Goal: Task Accomplishment & Management: Manage account settings

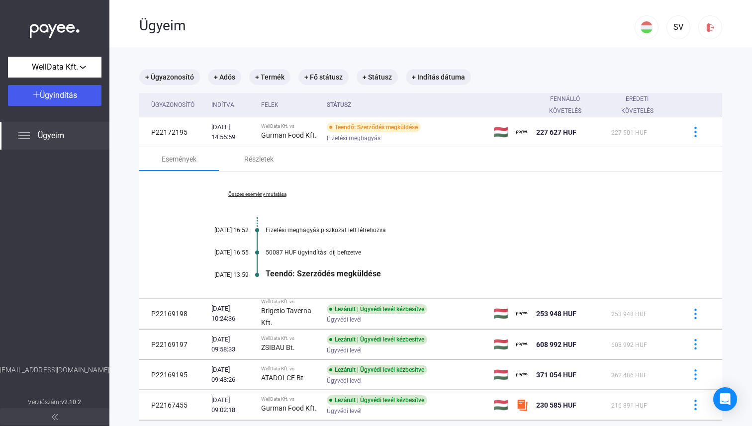
scroll to position [67, 0]
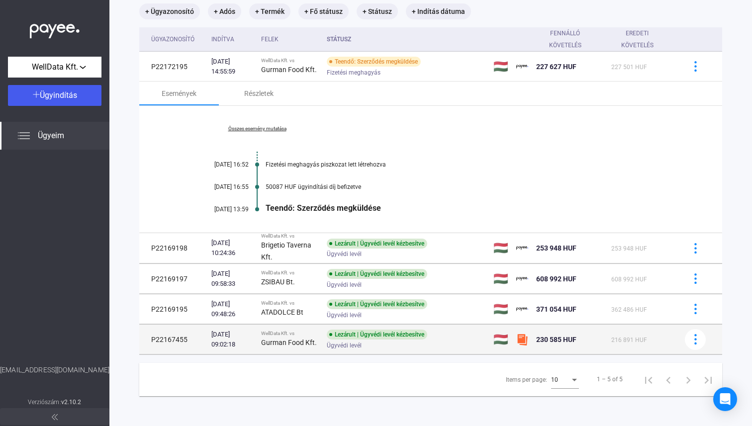
click at [420, 349] on td "Lezárult | Ügyvédi levél kézbesítve Ügyvédi levél" at bounding box center [406, 340] width 167 height 30
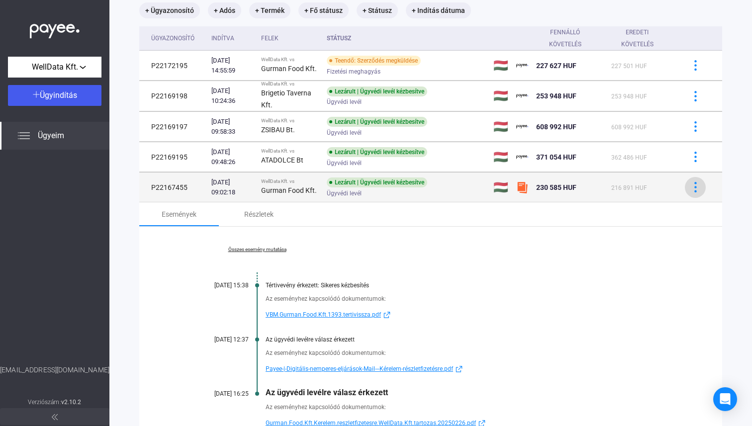
click at [694, 179] on button at bounding box center [694, 187] width 21 height 21
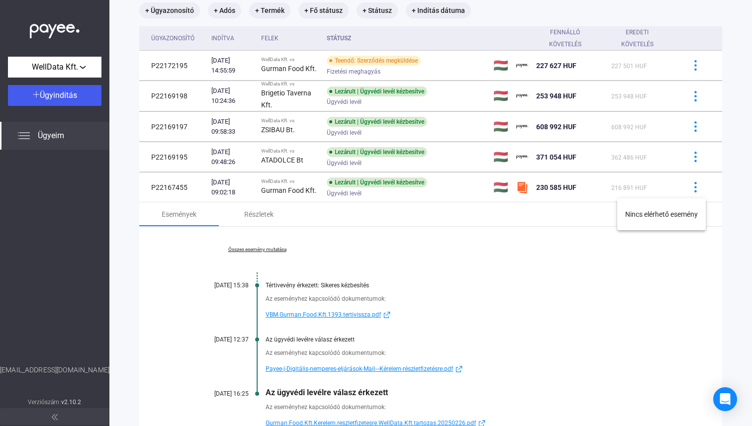
click at [484, 277] on div at bounding box center [376, 213] width 752 height 426
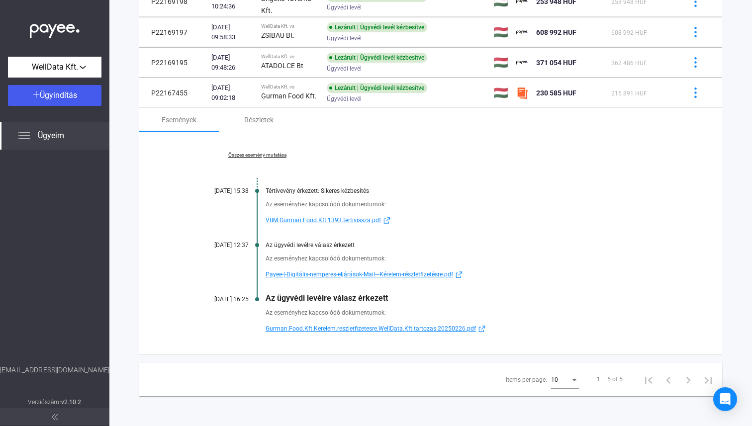
click at [349, 218] on span "VBM.Gurman.Food.Kft.1393.tertivissza.pdf" at bounding box center [322, 220] width 115 height 12
click at [332, 269] on span "Payee-|-Digitális-nemperes-eljárások-Mail---Kérelem-részletfizetésre.pdf" at bounding box center [358, 274] width 187 height 12
click at [371, 325] on span "Gurman.Food.Kft.Kerelem.reszletfizetesre.WellData.Kft.tartozas.20250226.pdf" at bounding box center [370, 329] width 210 height 12
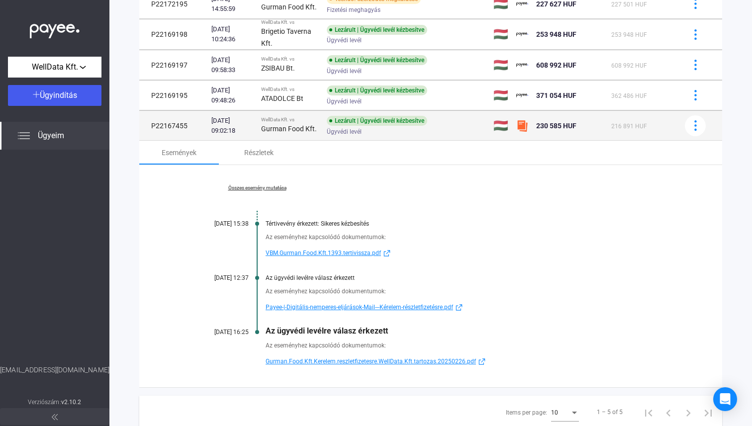
click at [448, 131] on div "Ügyvédi levél" at bounding box center [406, 131] width 159 height 7
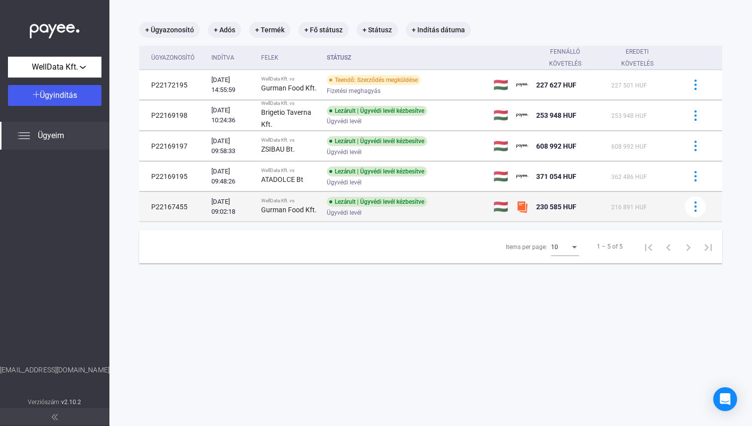
scroll to position [47, 0]
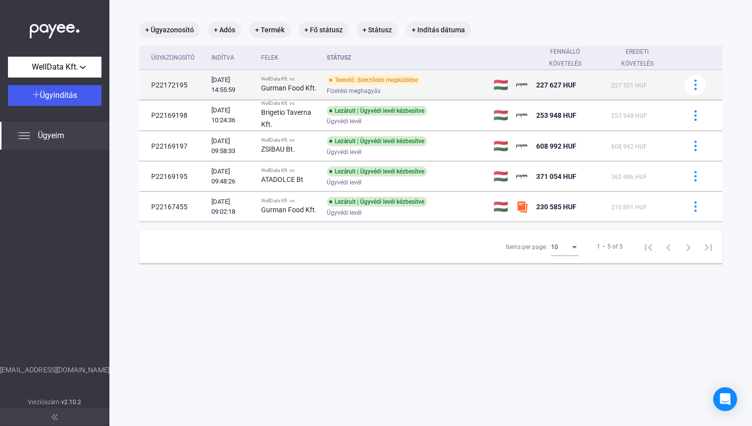
click at [421, 79] on div "Teendő: Szerződés megküldése" at bounding box center [374, 80] width 94 height 10
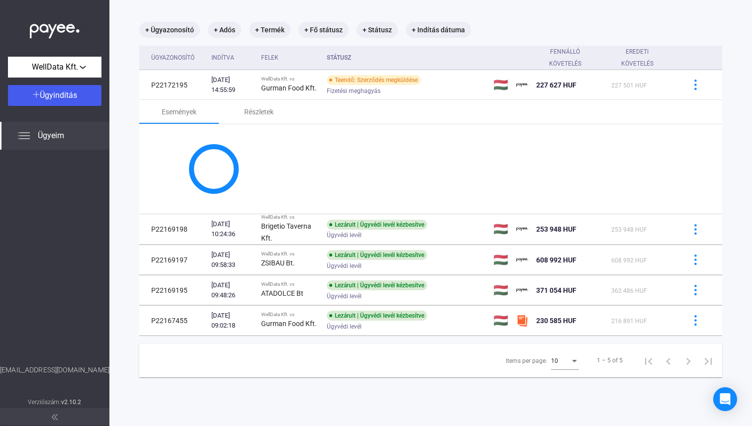
scroll to position [67, 0]
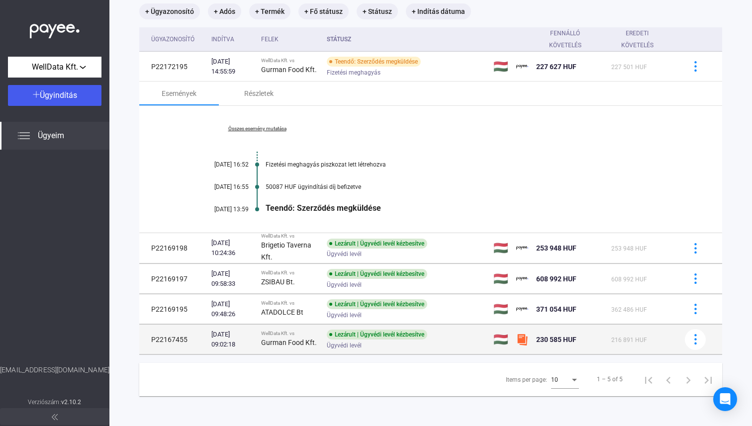
click at [431, 349] on td "Lezárult | Ügyvédi levél kézbesítve Ügyvédi levél" at bounding box center [406, 340] width 167 height 30
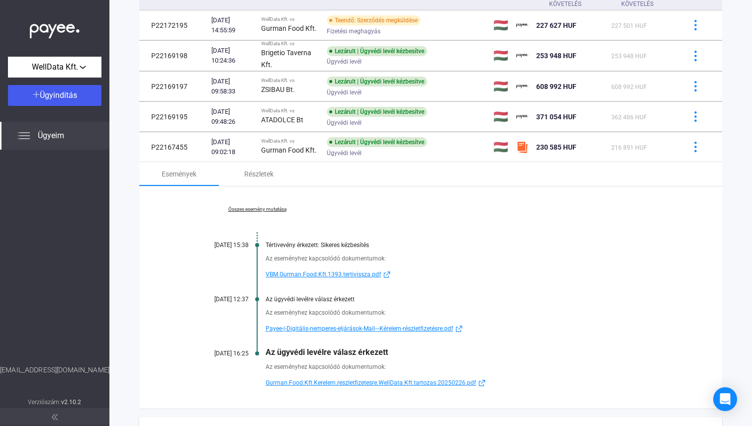
scroll to position [97, 0]
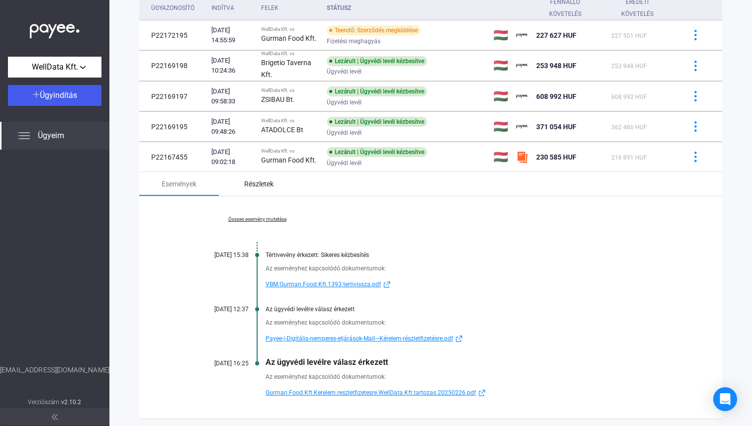
click at [244, 192] on div "Részletek" at bounding box center [259, 184] width 80 height 24
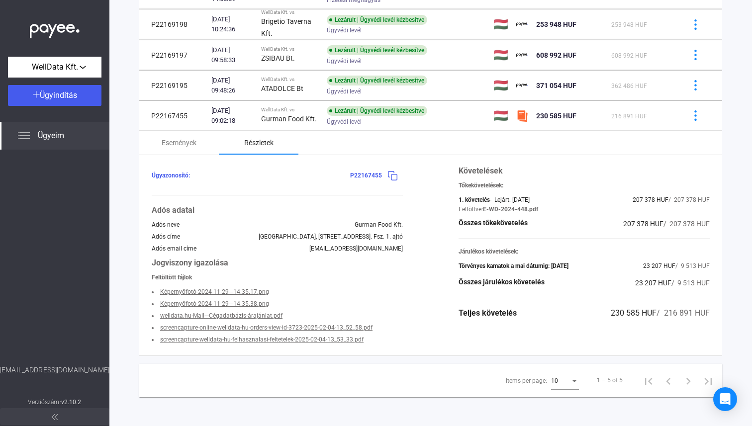
scroll to position [140, 0]
click at [504, 206] on link "E-WD-2024-448.pdf" at bounding box center [510, 208] width 55 height 7
click at [240, 291] on link "Képernyőfotó-2024-11-29---14.35.17.png" at bounding box center [214, 290] width 109 height 7
click at [240, 301] on link "Képernyőfotó-2024-11-29---14.35.38.png" at bounding box center [214, 302] width 109 height 7
click at [241, 312] on link "welldata.hu-Mail---Cégadatbázis-árajánlat.pdf" at bounding box center [221, 314] width 122 height 7
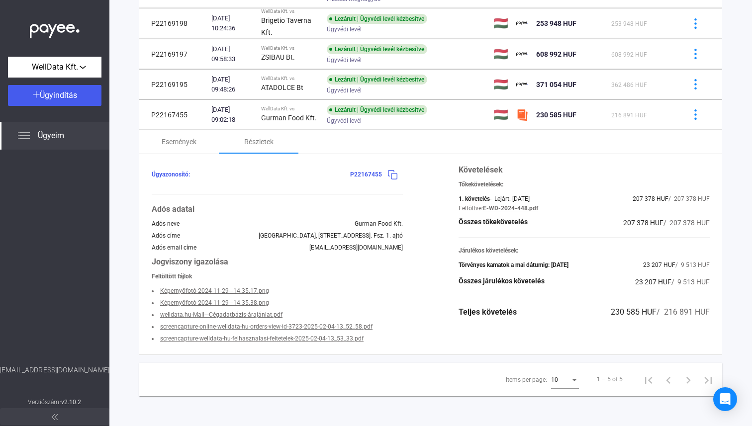
click at [252, 327] on link "screencapture-online-welldata-hu-orders-view-id-3723-2025-02-04-13_52_58.pdf" at bounding box center [266, 326] width 212 height 7
click at [255, 339] on link "screencapture-welldata-hu-felhasznalasi-feltetelek-2025-02-04-13_53_33.pdf" at bounding box center [261, 338] width 203 height 7
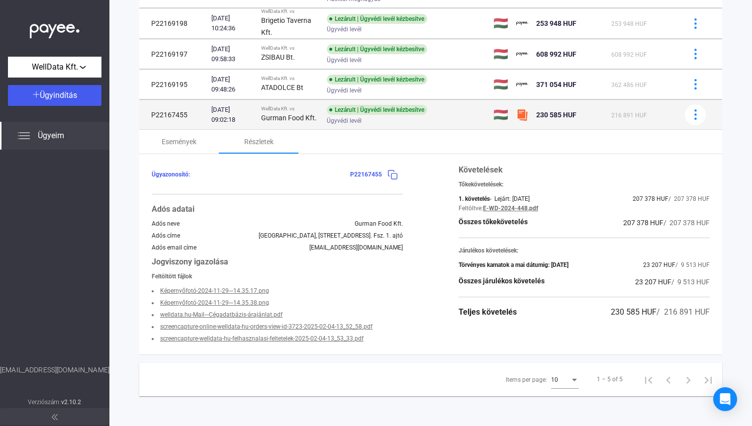
scroll to position [0, 0]
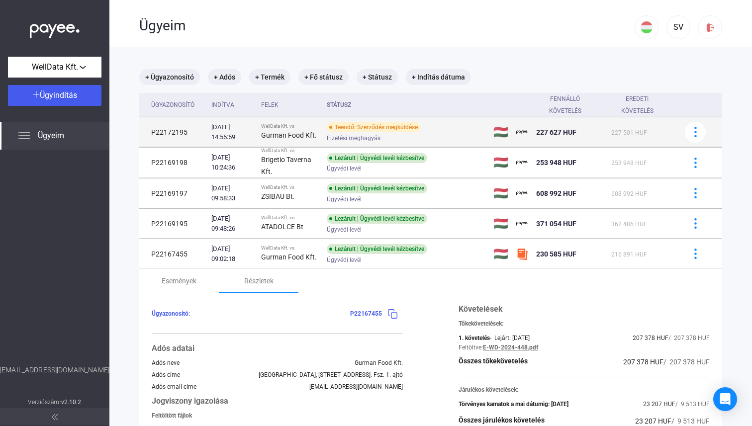
click at [350, 123] on div "Teendő: Szerződés megküldése" at bounding box center [374, 127] width 94 height 10
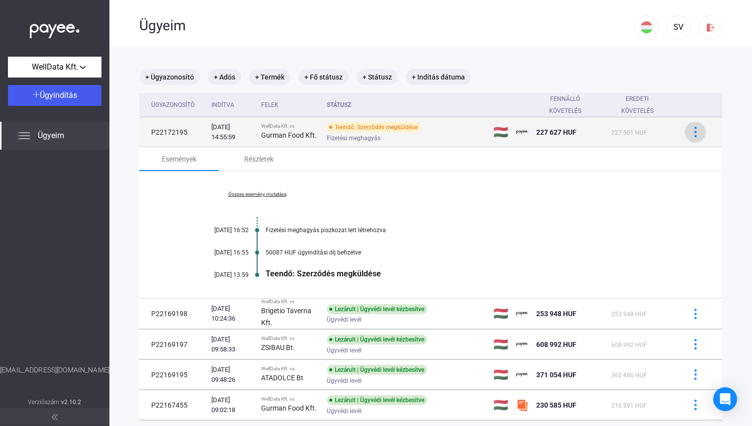
click at [688, 136] on div at bounding box center [694, 132] width 15 height 10
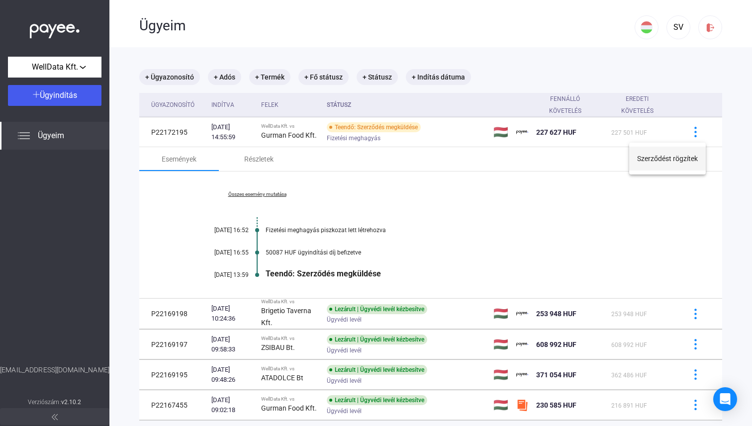
click at [679, 160] on button "Szerződést rögzítek" at bounding box center [667, 159] width 77 height 24
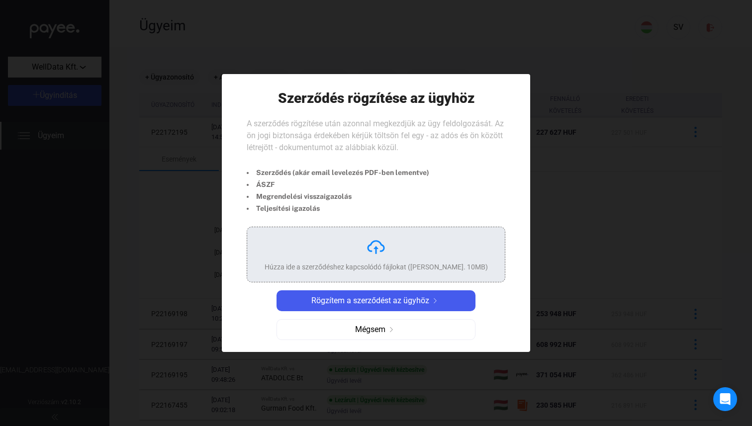
click at [369, 250] on img at bounding box center [376, 247] width 20 height 20
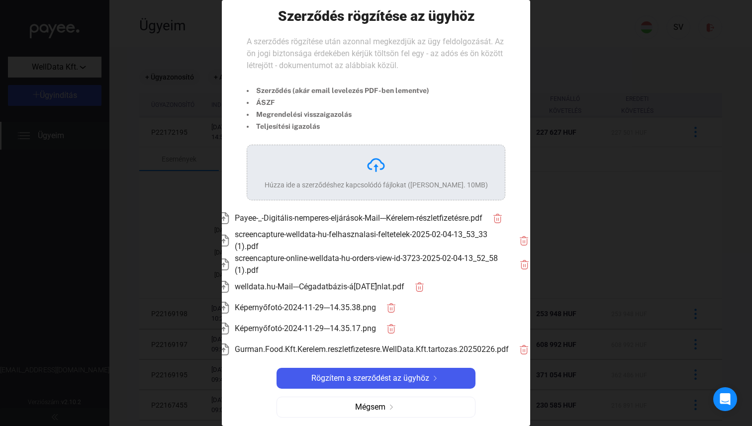
scroll to position [11, 0]
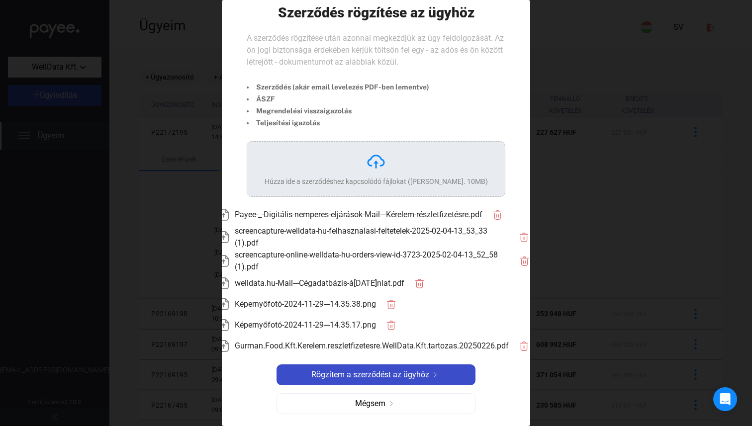
click at [402, 380] on span "Rögzítem a szerződést az ügyhöz" at bounding box center [370, 375] width 118 height 12
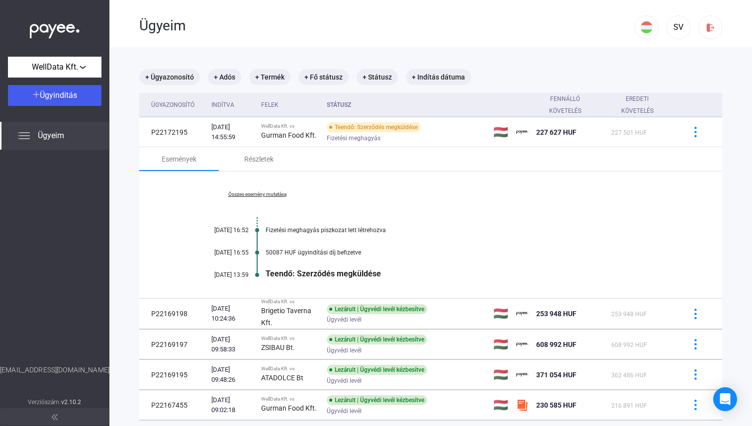
drag, startPoint x: 385, startPoint y: 212, endPoint x: 417, endPoint y: 269, distance: 66.1
click at [417, 269] on div "Összes esemény mutatása [DATE] 16:52 Fizetési meghagyás piszkozat lett létrehoz…" at bounding box center [430, 234] width 583 height 127
click at [417, 269] on div "Teendő: Szerződés megküldése" at bounding box center [468, 273] width 407 height 9
drag, startPoint x: 417, startPoint y: 269, endPoint x: 402, endPoint y: 174, distance: 96.6
click at [402, 174] on div "Összes esemény mutatása [DATE] 16:52 Fizetési meghagyás piszkozat lett létrehoz…" at bounding box center [430, 234] width 583 height 127
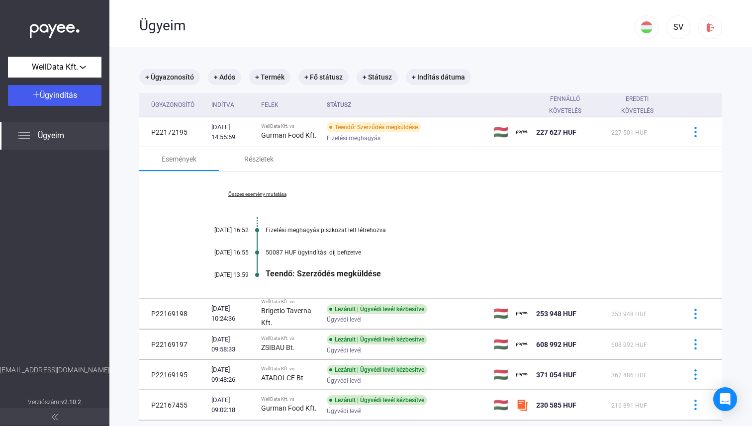
click at [402, 174] on div "Összes esemény mutatása [DATE] 16:52 Fizetési meghagyás piszkozat lett létrehoz…" at bounding box center [430, 234] width 583 height 127
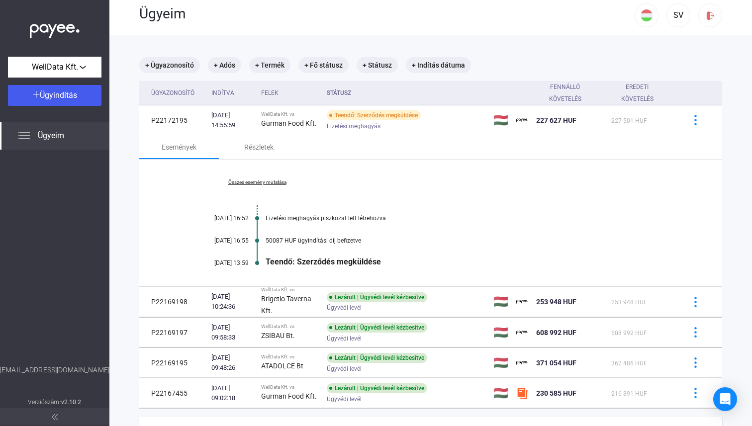
scroll to position [8, 0]
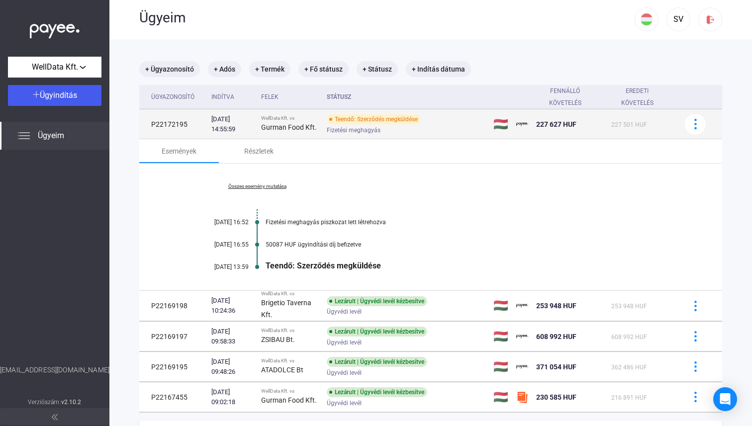
click at [396, 132] on div "Fizetési meghagyás" at bounding box center [406, 129] width 159 height 7
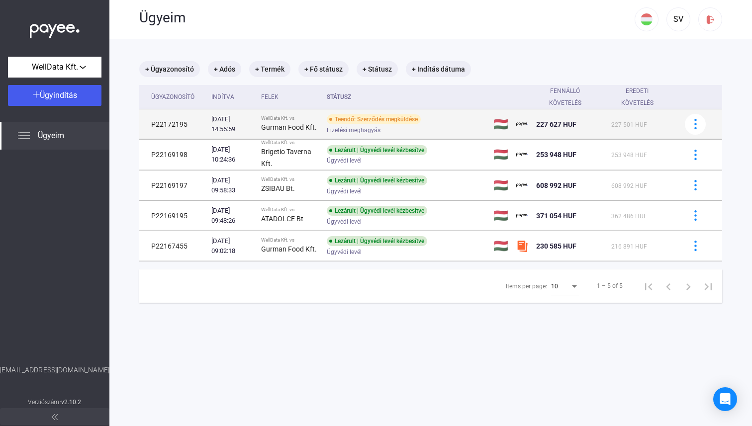
click at [395, 132] on div "Fizetési meghagyás" at bounding box center [406, 129] width 159 height 7
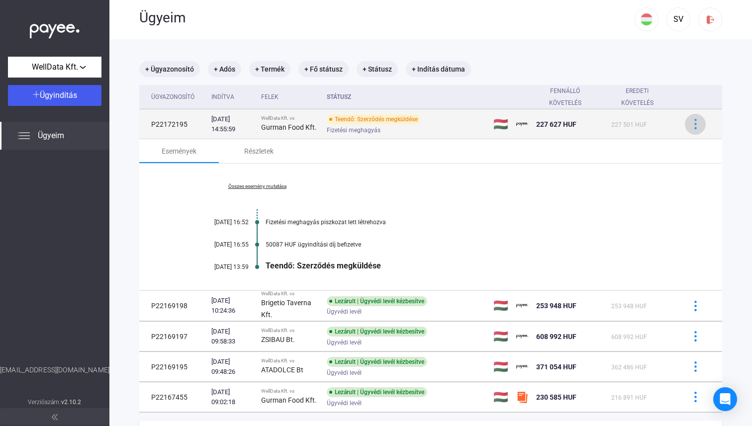
click at [684, 120] on button at bounding box center [694, 124] width 21 height 21
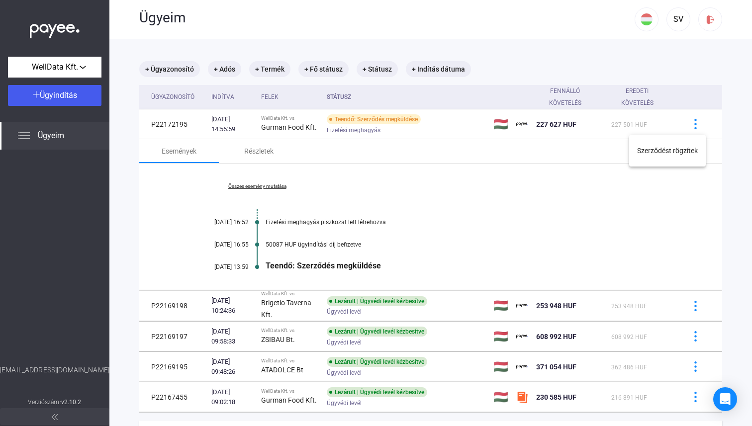
click at [538, 140] on div at bounding box center [376, 213] width 752 height 426
